Goal: Navigation & Orientation: Find specific page/section

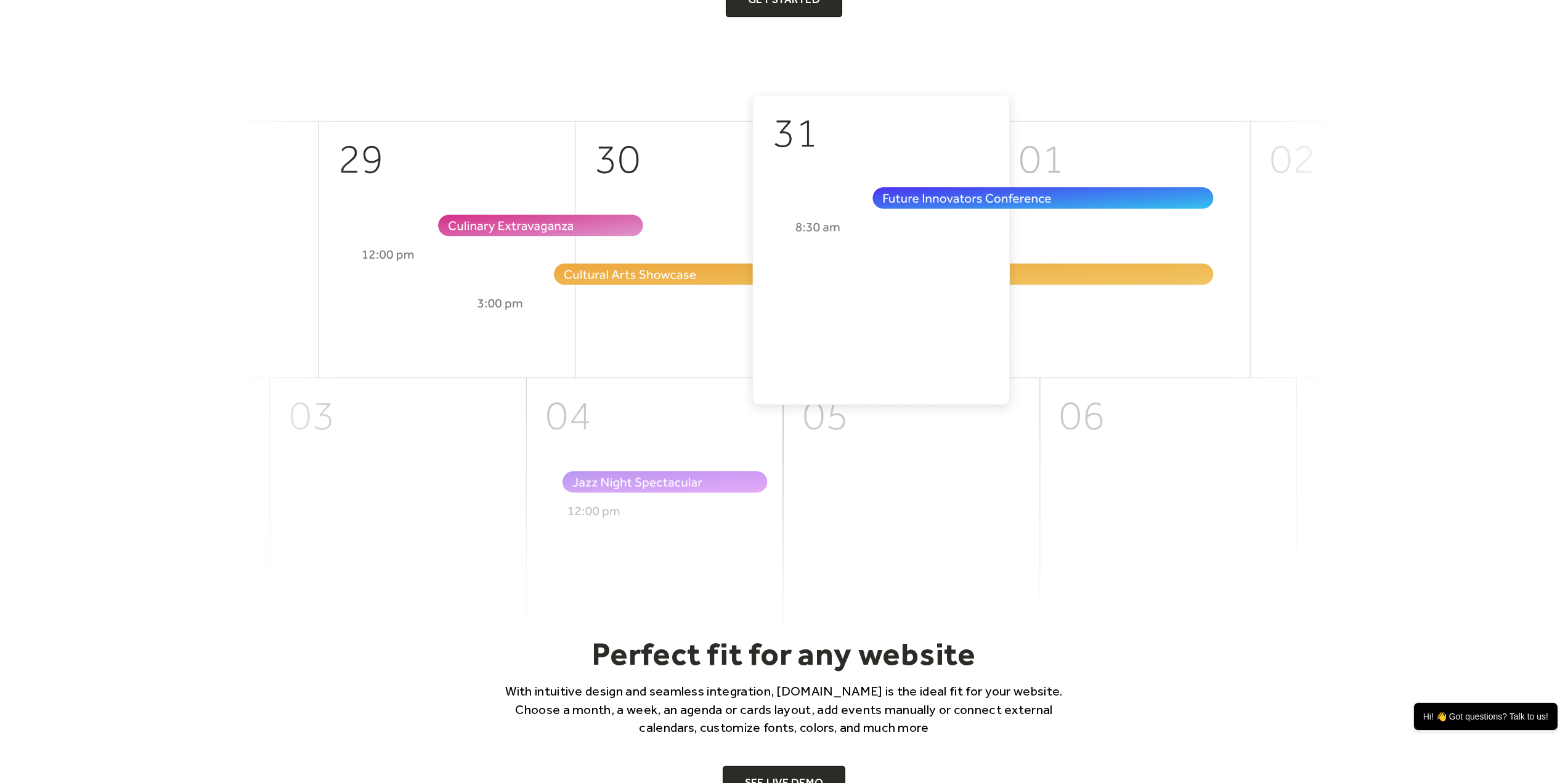
scroll to position [431, 0]
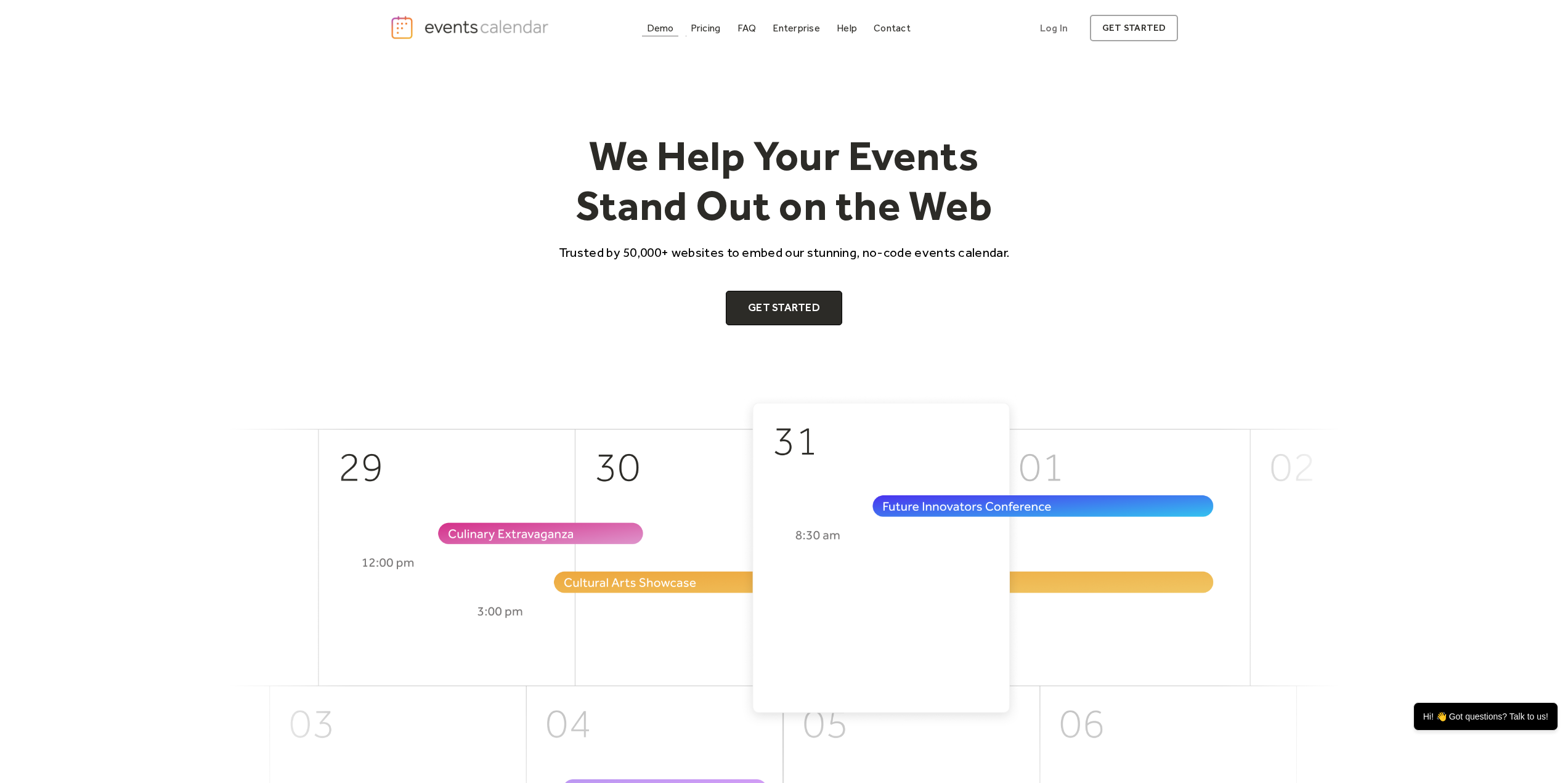
click at [664, 30] on div "Demo" at bounding box center [660, 28] width 27 height 7
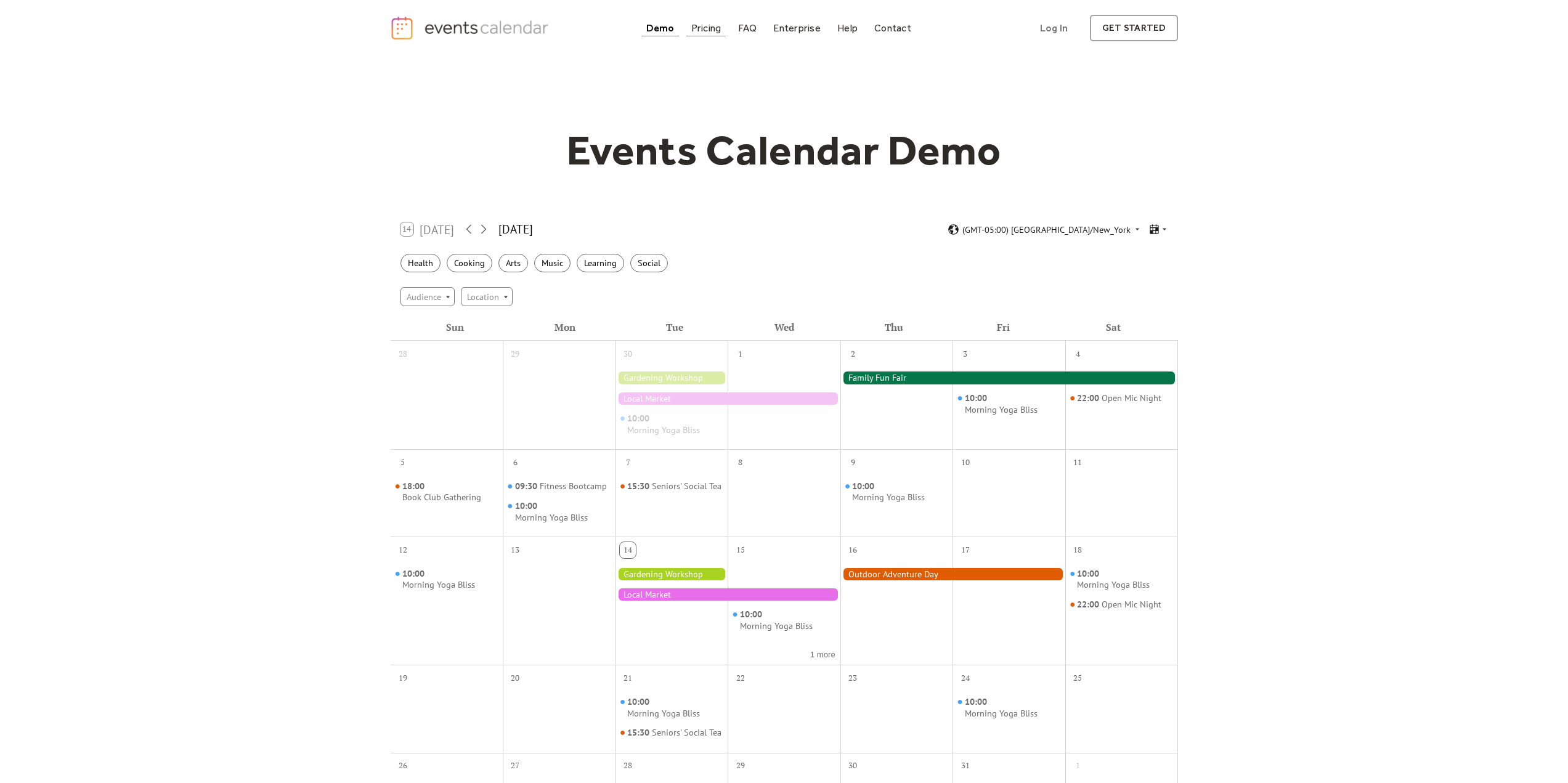
click at [693, 25] on div "Pricing" at bounding box center [707, 28] width 30 height 7
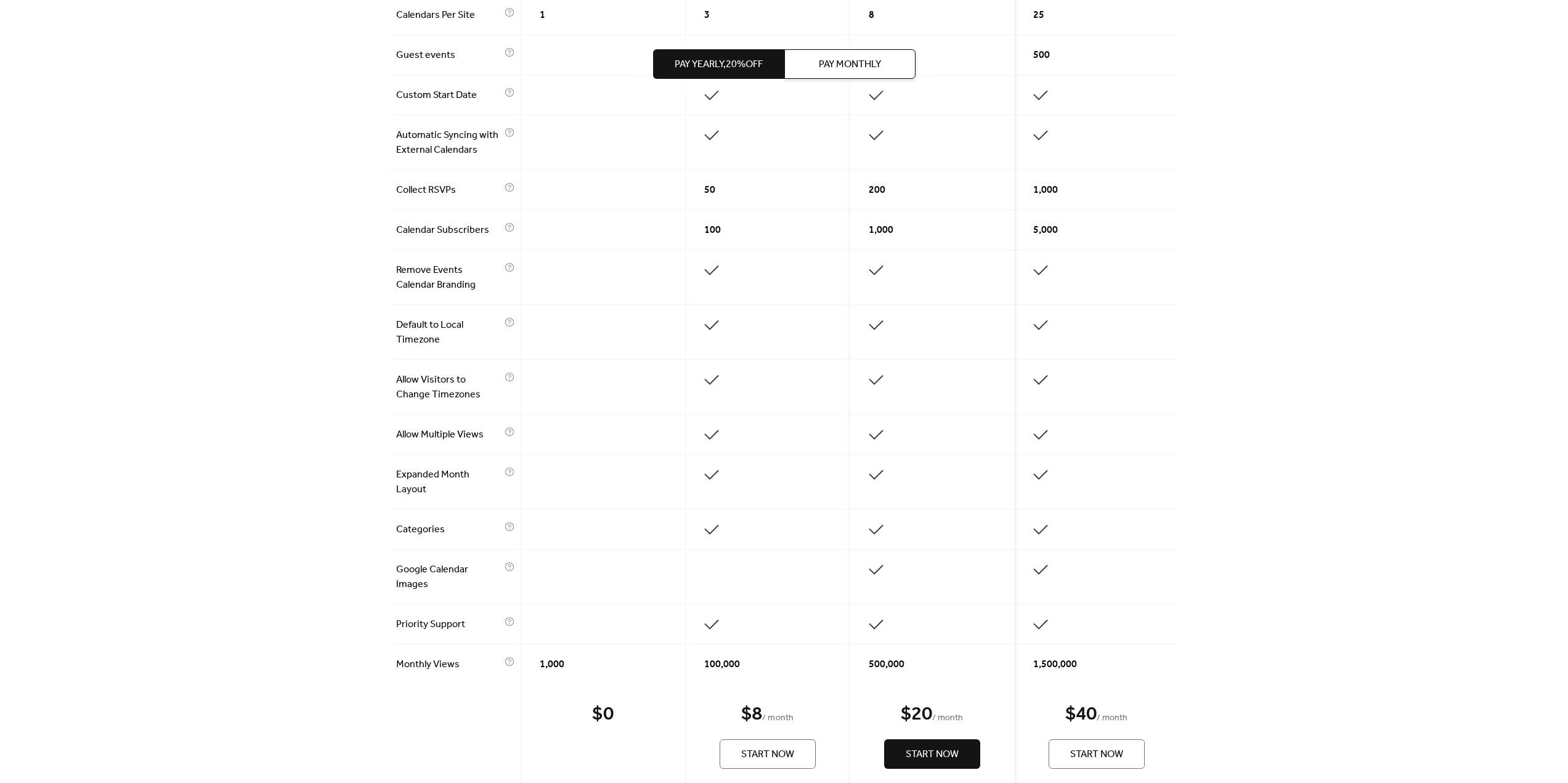
scroll to position [555, 0]
